Goal: Task Accomplishment & Management: Manage account settings

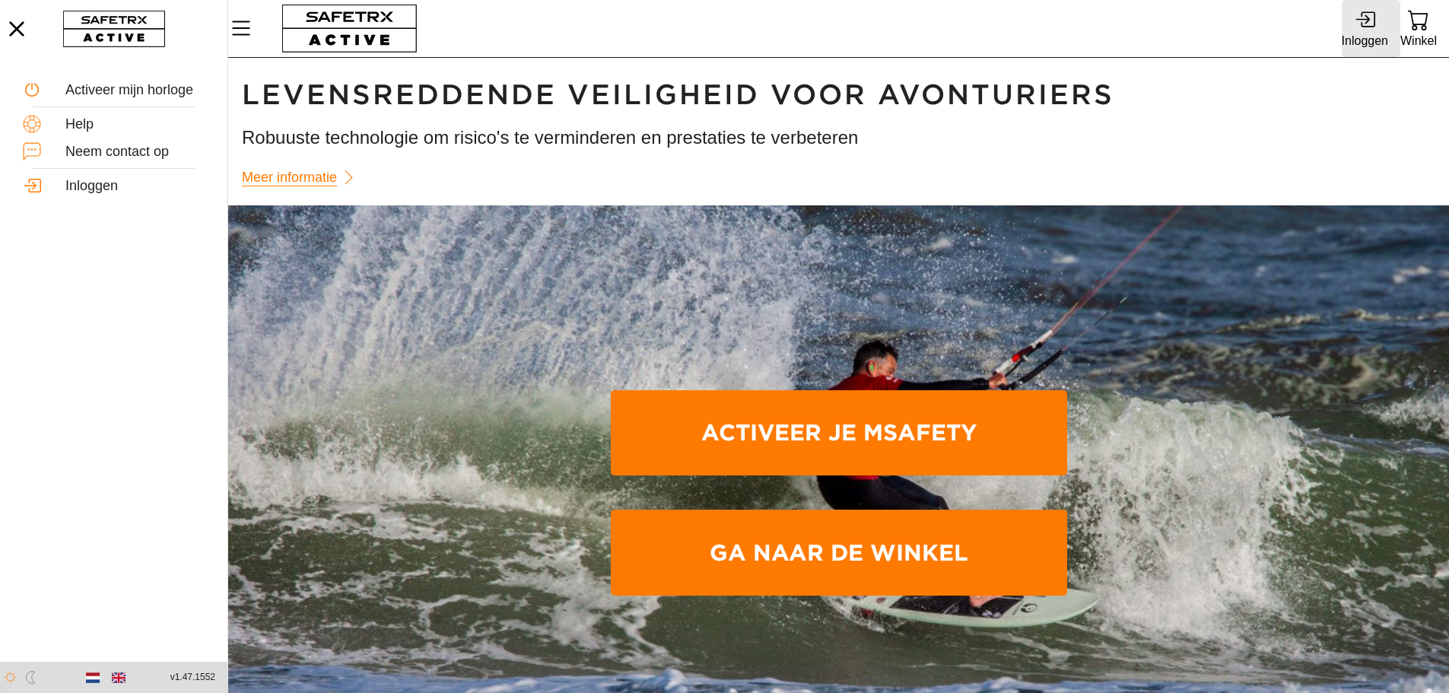
click at [1362, 24] on icon at bounding box center [1368, 19] width 14 height 16
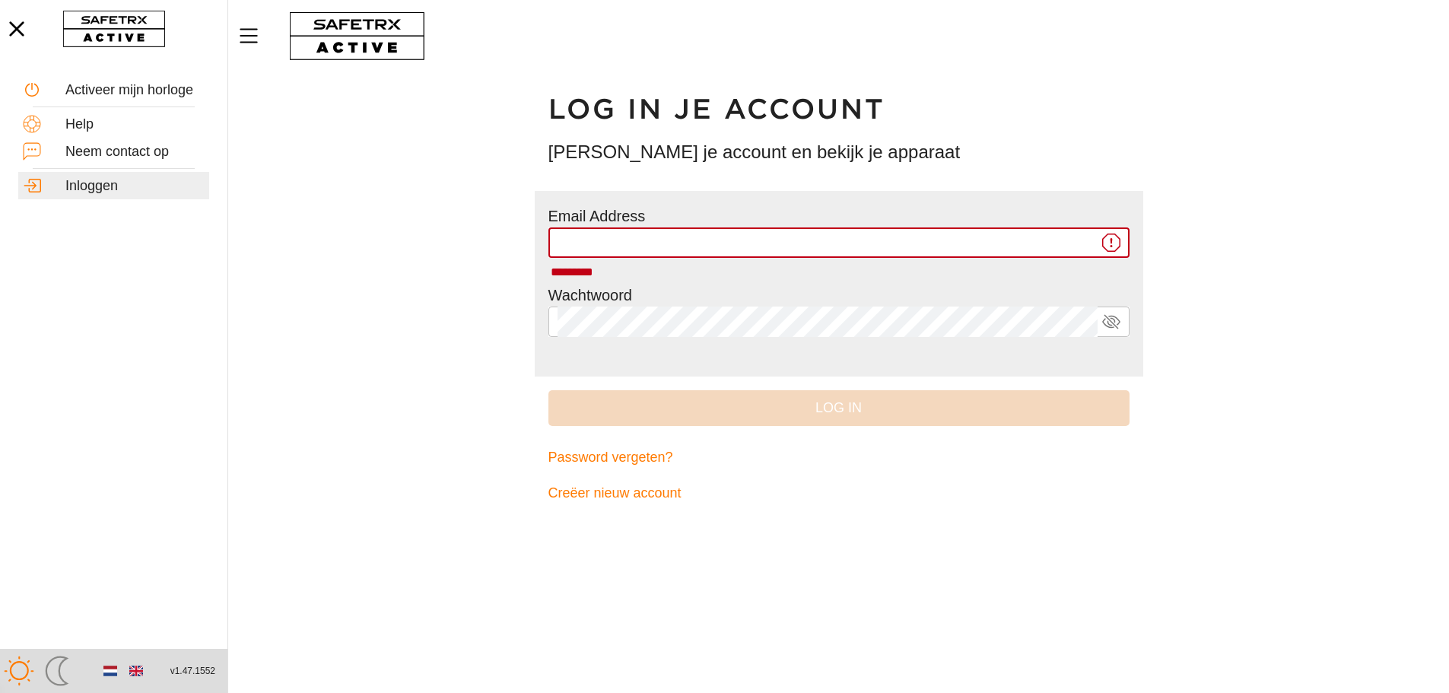
type input "**********"
click at [873, 380] on div "Log in" at bounding box center [839, 408] width 609 height 63
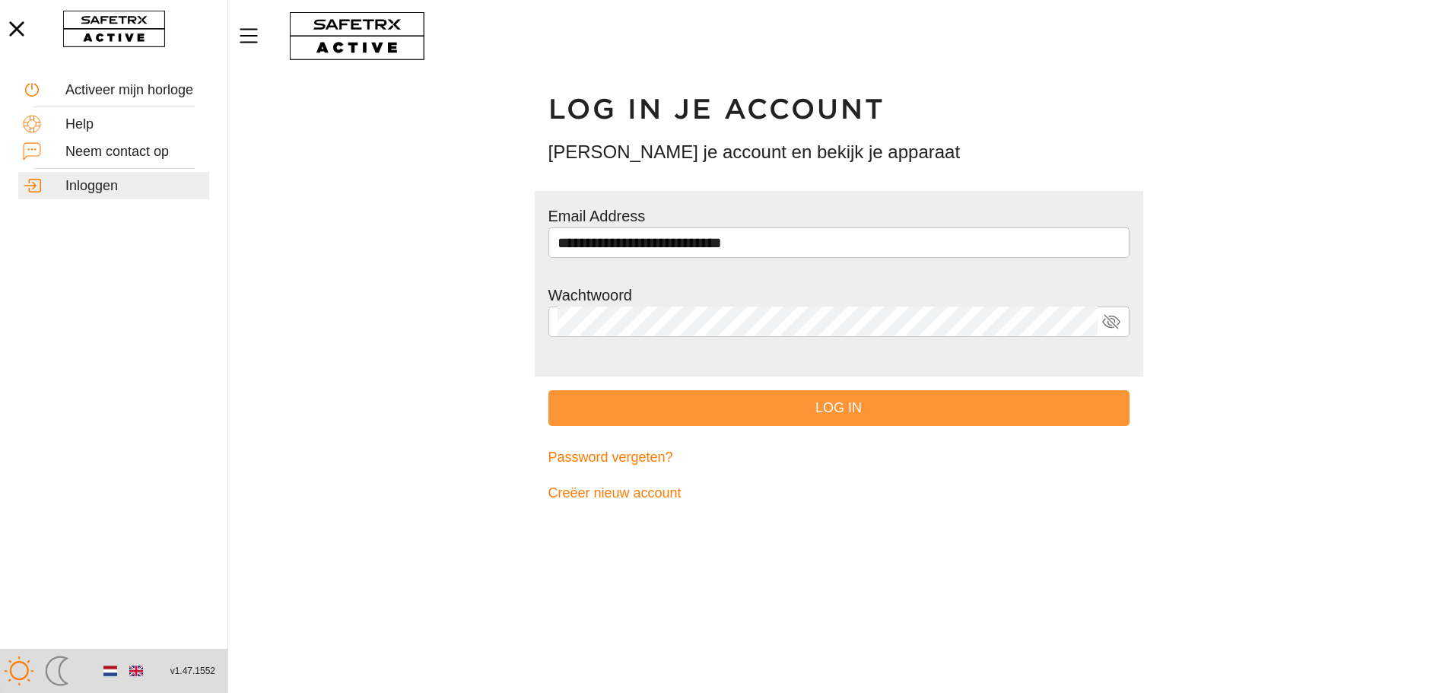
click at [836, 407] on span "Log in" at bounding box center [839, 408] width 557 height 24
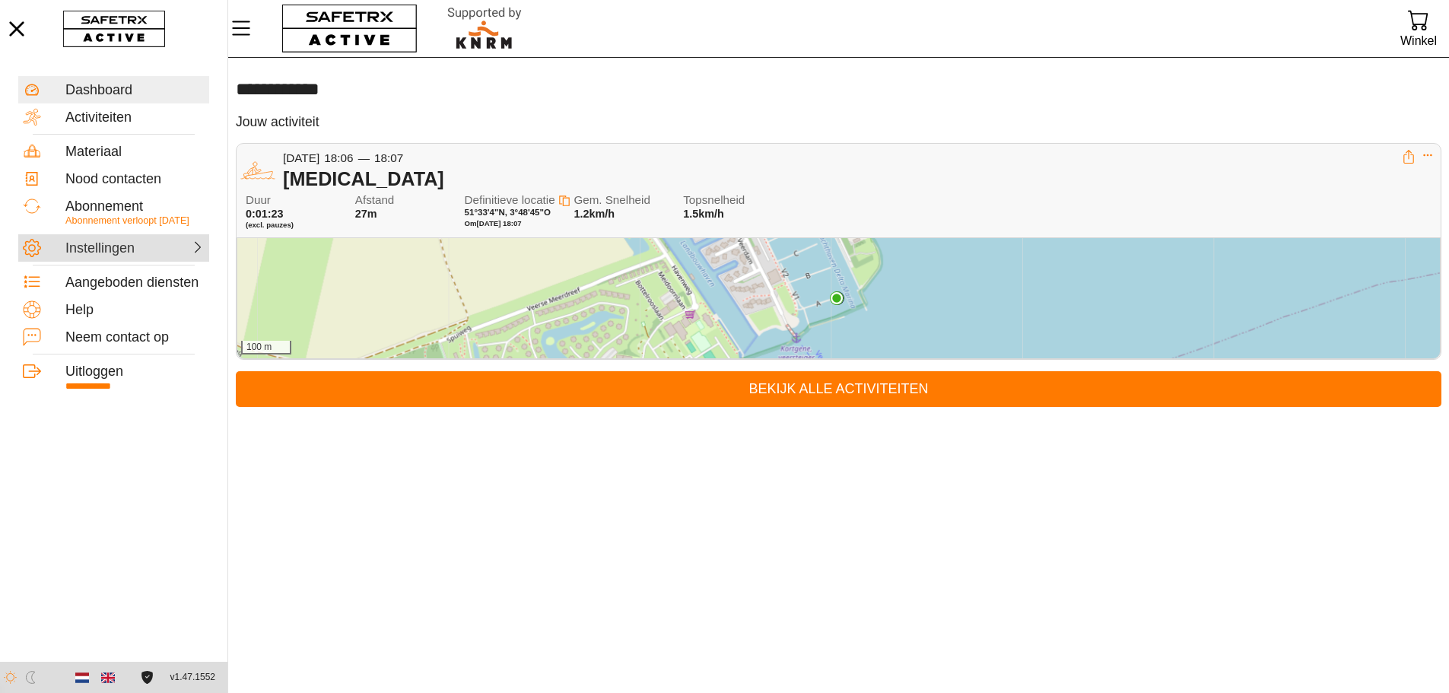
click at [115, 246] on div "Instellingen" at bounding box center [98, 248] width 67 height 17
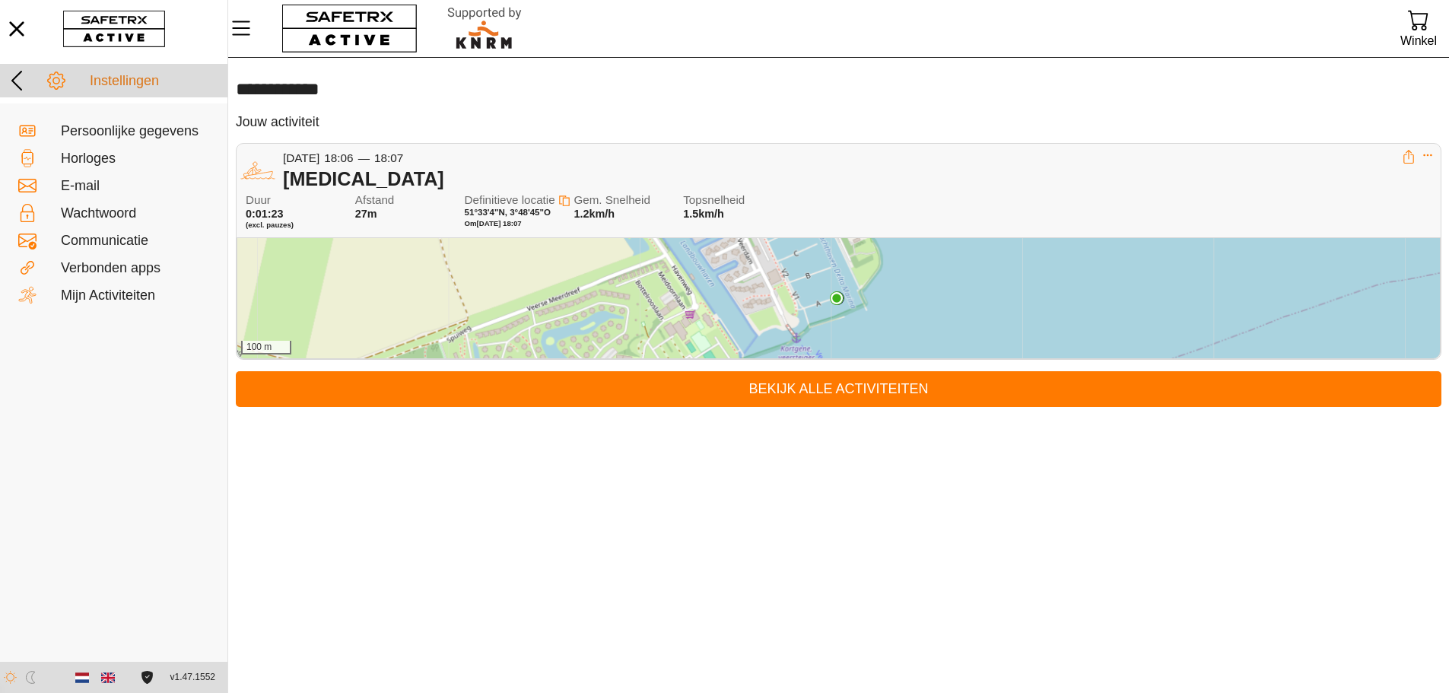
click at [17, 78] on icon at bounding box center [17, 80] width 24 height 24
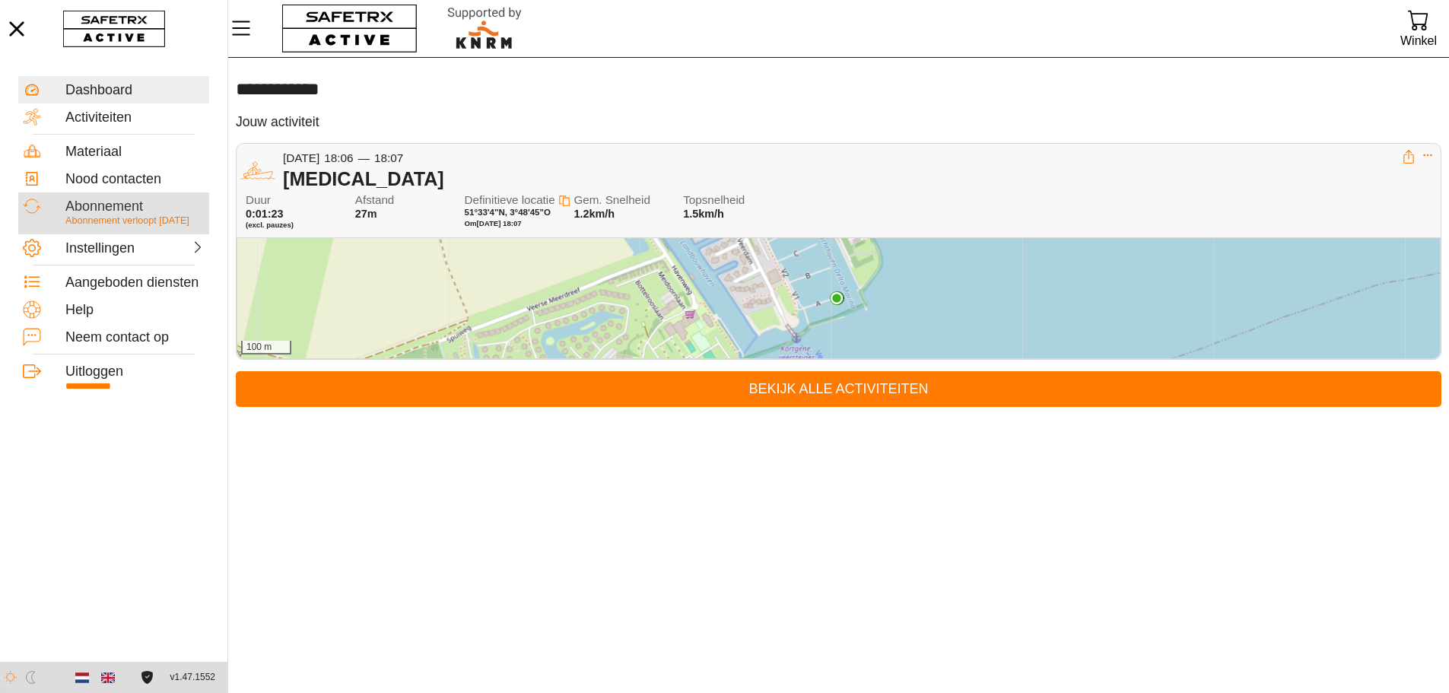
click at [110, 211] on div "Abonnement" at bounding box center [134, 207] width 139 height 17
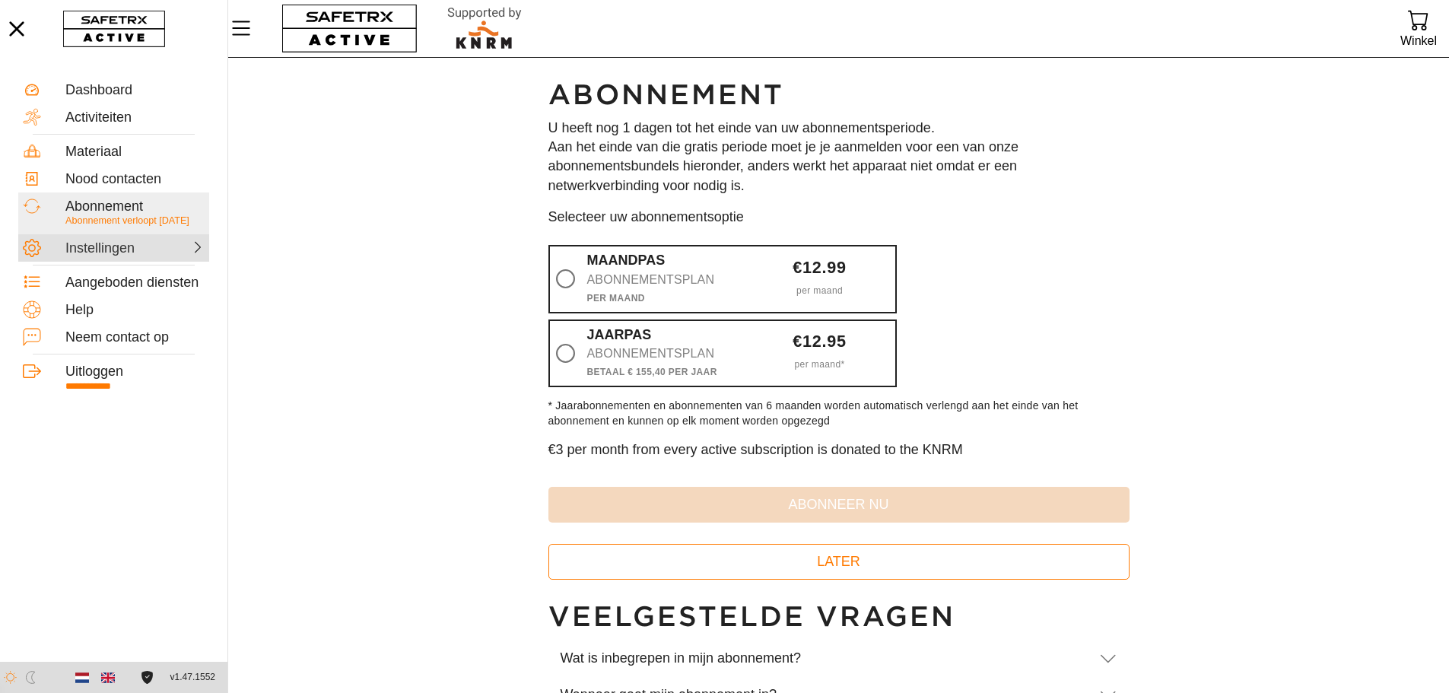
click at [128, 250] on div "Instellingen" at bounding box center [98, 248] width 67 height 17
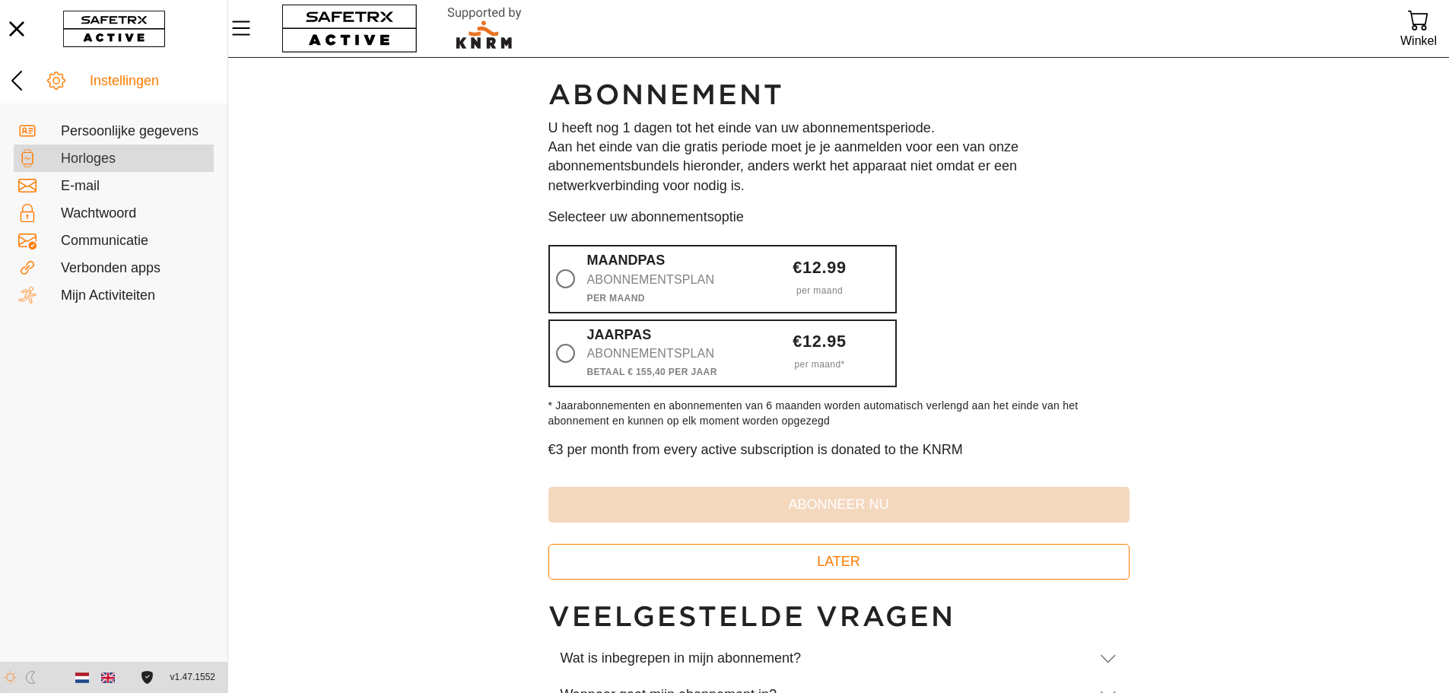
click at [84, 160] on div "Horloges" at bounding box center [135, 159] width 148 height 17
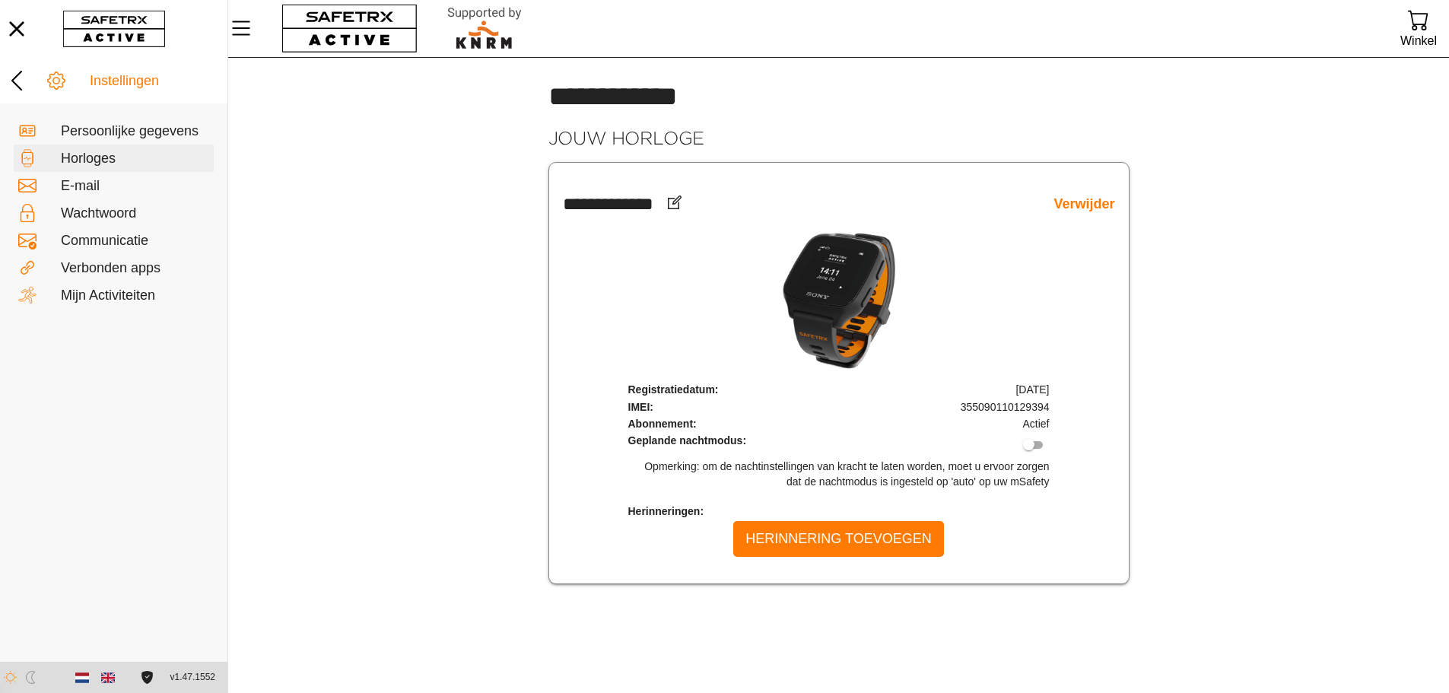
click at [1067, 202] on link "Verwijder" at bounding box center [1084, 204] width 61 height 17
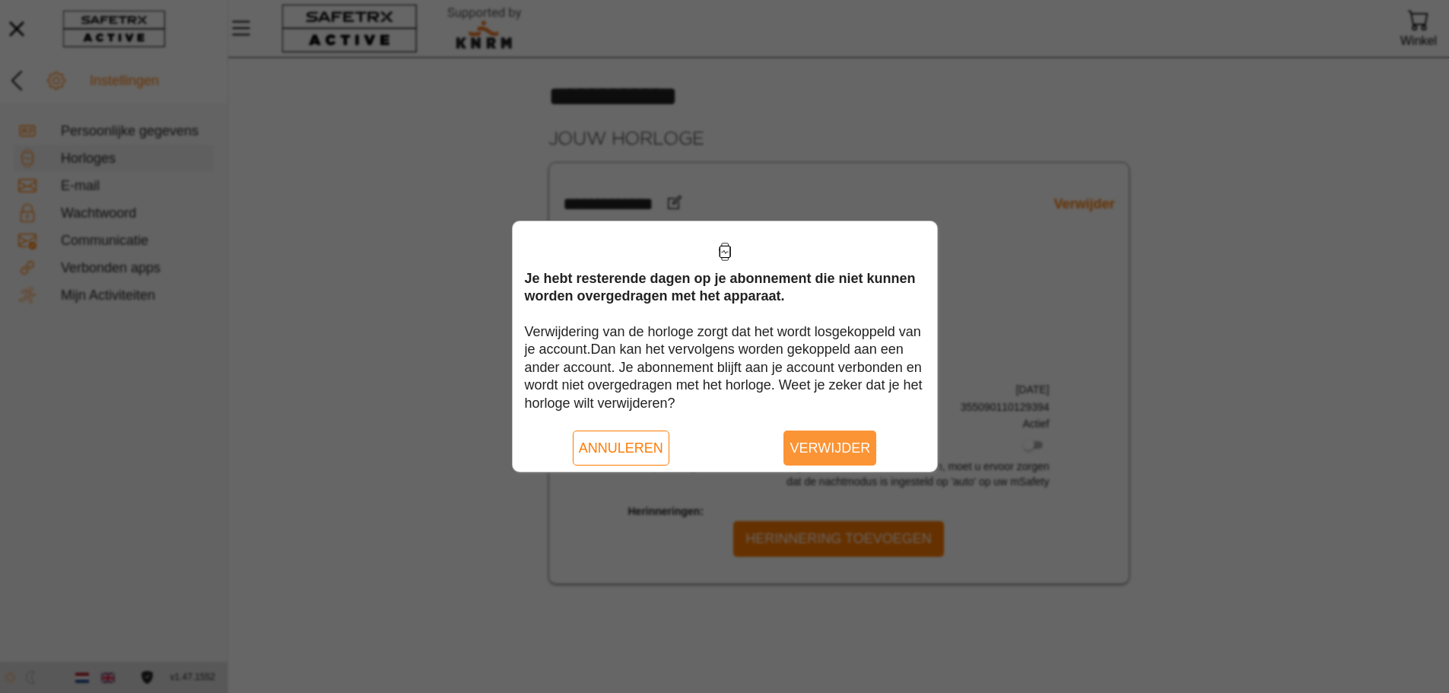
click at [831, 442] on span "Verwijder" at bounding box center [830, 449] width 81 height 24
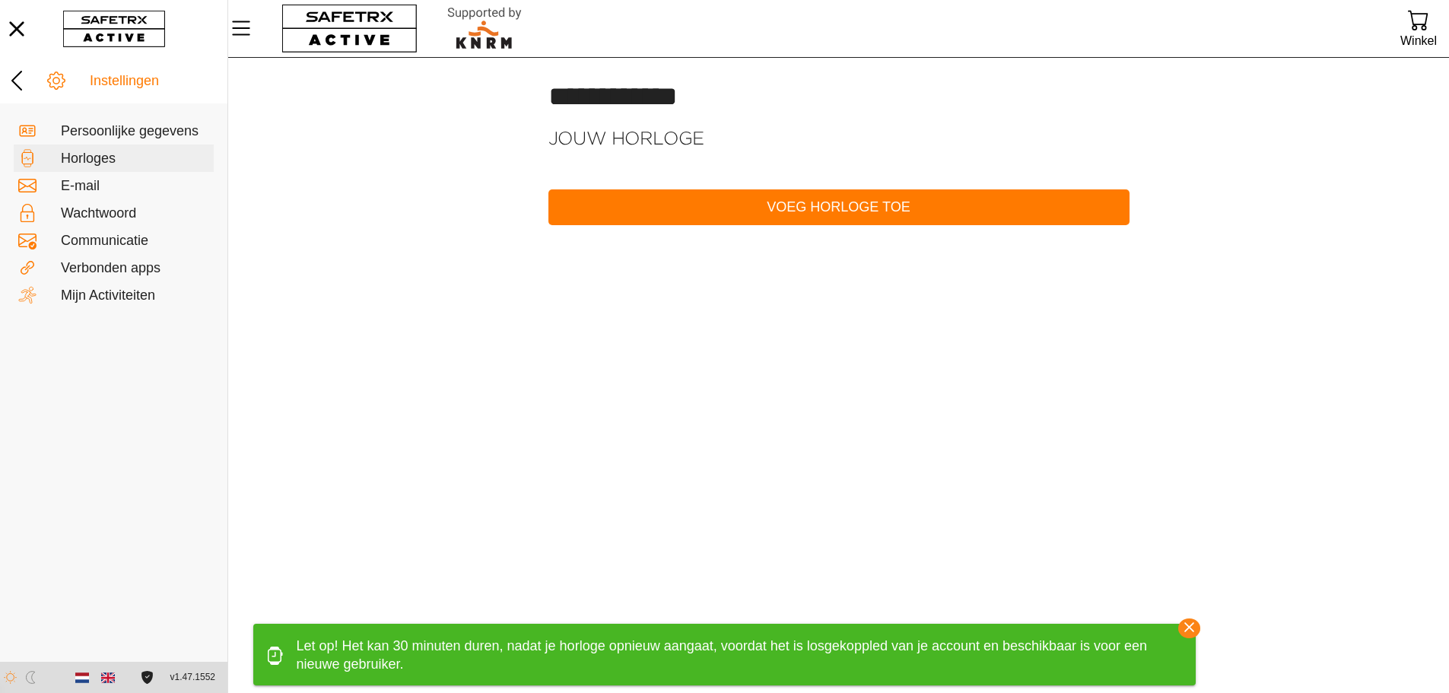
drag, startPoint x: 1188, startPoint y: 630, endPoint x: 1129, endPoint y: 580, distance: 77.7
click at [1189, 630] on icon "button" at bounding box center [1189, 627] width 22 height 22
